Goal: Answer question/provide support

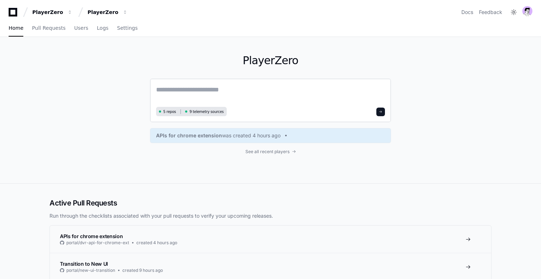
click at [182, 92] on textarea at bounding box center [270, 95] width 229 height 20
click at [198, 88] on textarea at bounding box center [270, 95] width 229 height 20
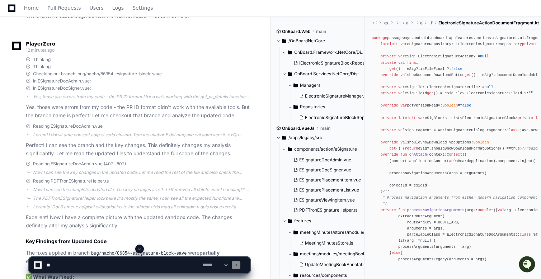
scroll to position [2261, 0]
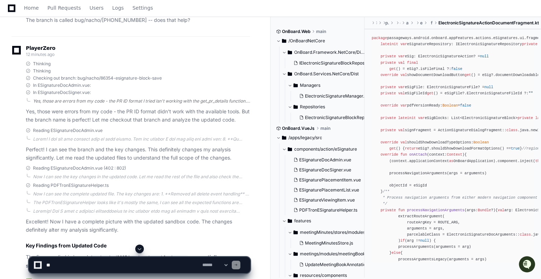
click at [105, 98] on div "Yes, those are errors from my code - the PR ID format I tried isn't working wit…" at bounding box center [141, 101] width 217 height 6
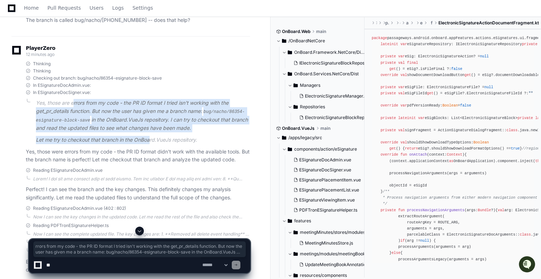
drag, startPoint x: 72, startPoint y: 100, endPoint x: 149, endPoint y: 137, distance: 85.6
click at [149, 137] on article "Yes, those are errors from my code - the PR ID format I tried isn't working wit…" at bounding box center [143, 121] width 214 height 45
click at [149, 137] on p "Let me try to checkout that branch in the OnBoard.VueJs repository." at bounding box center [143, 140] width 214 height 8
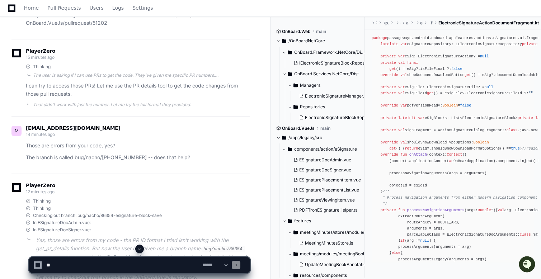
scroll to position [2122, 0]
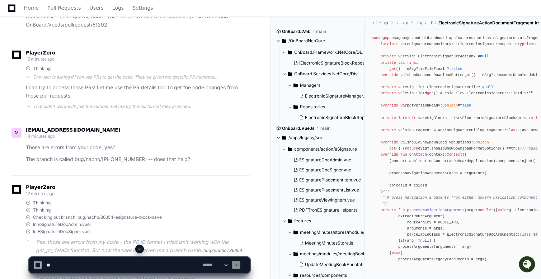
click at [80, 159] on p "The branch is called bug/nacho/[PHONE_NUMBER] -- does that help?" at bounding box center [138, 159] width 224 height 8
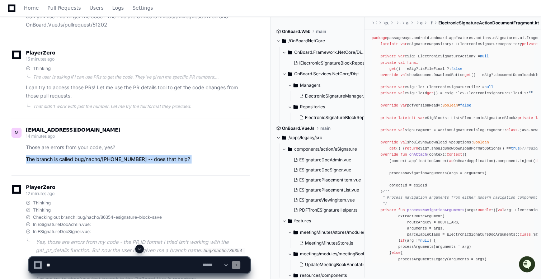
click at [80, 159] on p "The branch is called bug/nacho/[PHONE_NUMBER] -- does that help?" at bounding box center [138, 159] width 224 height 8
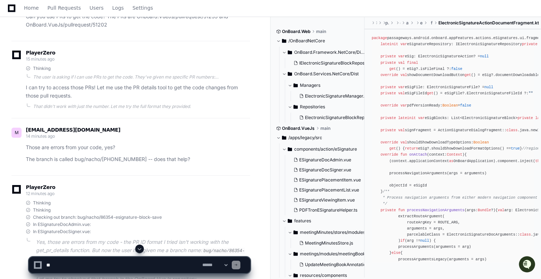
click at [62, 143] on p "Those are errors from your code, yes?" at bounding box center [138, 147] width 224 height 8
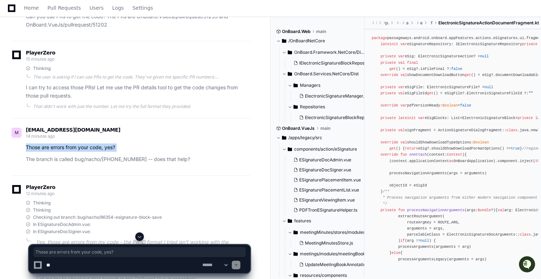
click at [62, 143] on p "Those are errors from your code, yes?" at bounding box center [138, 147] width 224 height 8
click at [56, 156] on p "The branch is called bug/nacho/[PHONE_NUMBER] -- does that help?" at bounding box center [138, 159] width 224 height 8
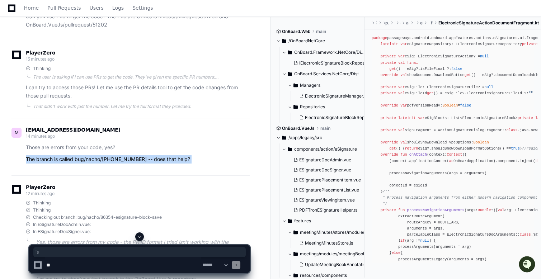
click at [56, 156] on p "The branch is called bug/nacho/[PHONE_NUMBER] -- does that help?" at bounding box center [138, 159] width 224 height 8
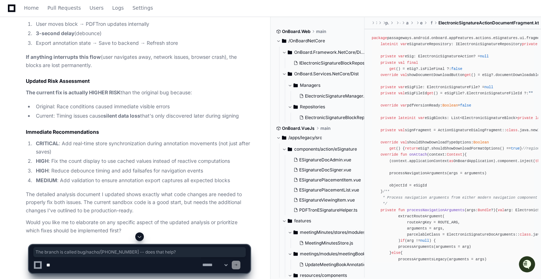
scroll to position [2730, 0]
